Goal: Find specific page/section: Find specific page/section

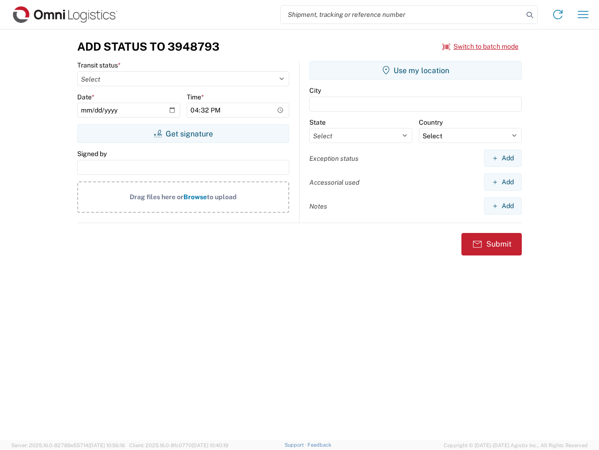
click at [402, 15] on input "search" at bounding box center [402, 15] width 243 height 18
click at [530, 15] on icon at bounding box center [530, 14] width 13 height 13
click at [558, 15] on icon at bounding box center [558, 14] width 15 height 15
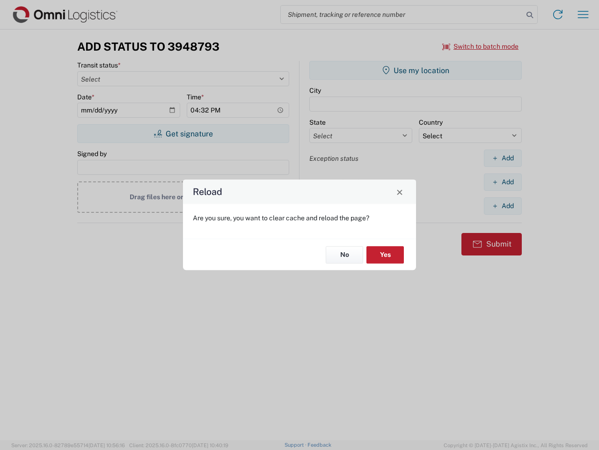
click at [584, 15] on div "Reload Are you sure, you want to clear cache and reload the page? No Yes" at bounding box center [299, 225] width 599 height 450
click at [481, 46] on div "Reload Are you sure, you want to clear cache and reload the page? No Yes" at bounding box center [299, 225] width 599 height 450
click at [183, 133] on div "Reload Are you sure, you want to clear cache and reload the page? No Yes" at bounding box center [299, 225] width 599 height 450
click at [416, 70] on div "Reload Are you sure, you want to clear cache and reload the page? No Yes" at bounding box center [299, 225] width 599 height 450
click at [503, 158] on div "Reload Are you sure, you want to clear cache and reload the page? No Yes" at bounding box center [299, 225] width 599 height 450
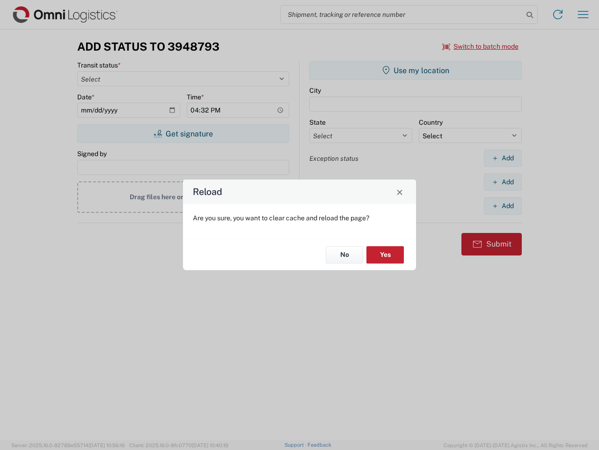
click at [503, 182] on div "Reload Are you sure, you want to clear cache and reload the page? No Yes" at bounding box center [299, 225] width 599 height 450
click at [503, 206] on div "Reload Are you sure, you want to clear cache and reload the page? No Yes" at bounding box center [299, 225] width 599 height 450
